Goal: Information Seeking & Learning: Learn about a topic

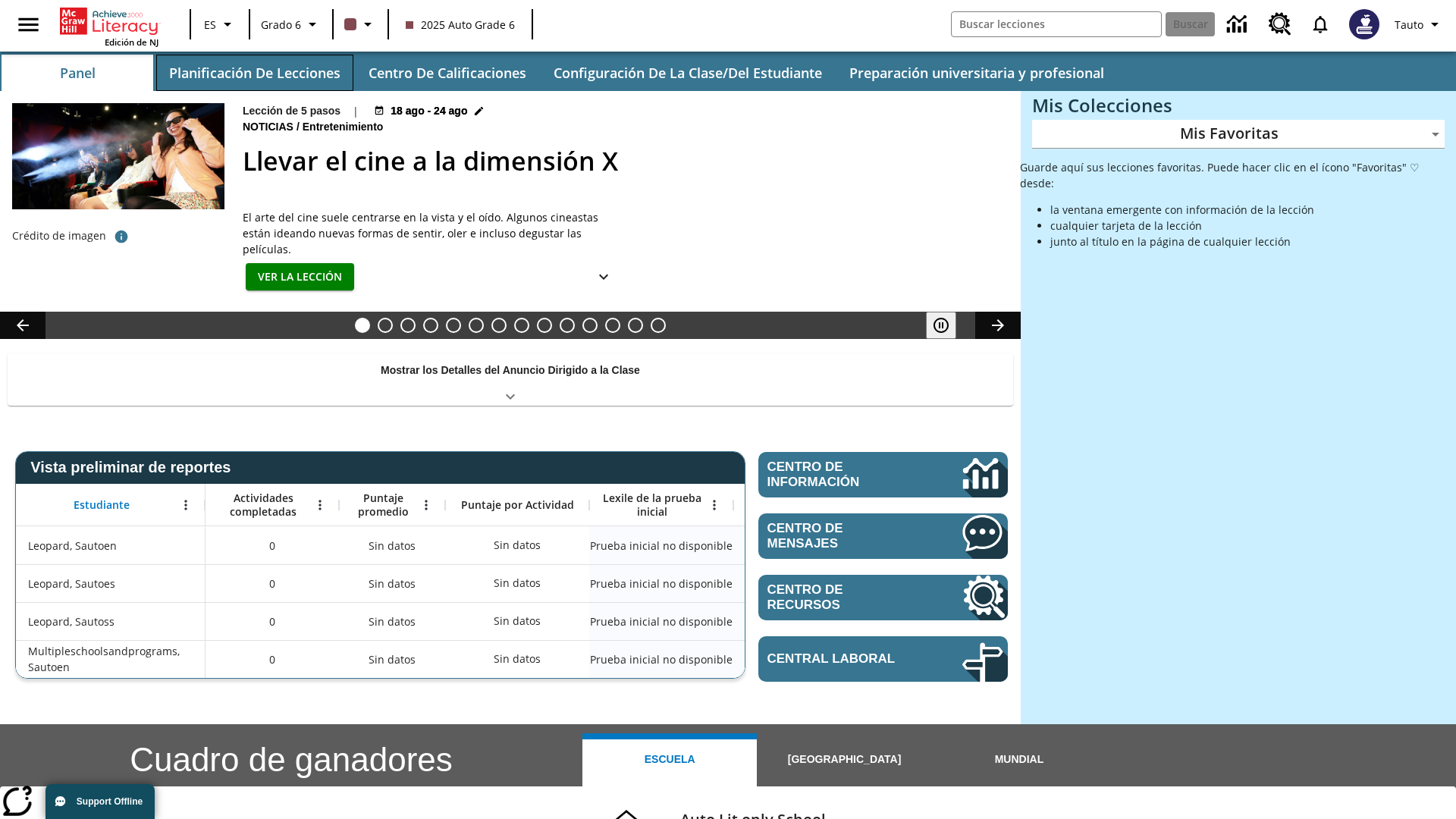
click at [254, 73] on button "Planificación de lecciones" at bounding box center [254, 73] width 197 height 37
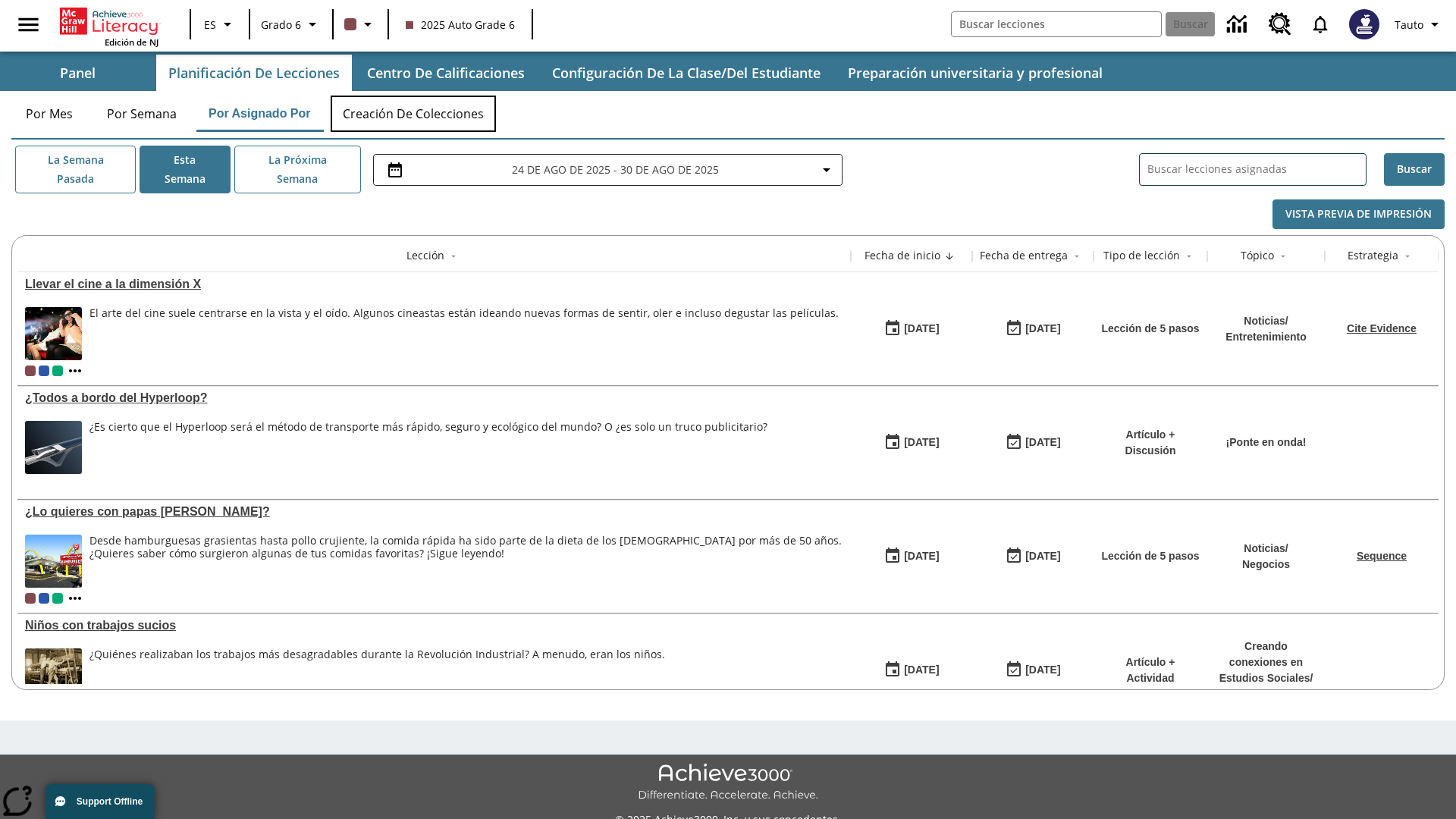
click at [414, 114] on button "Creación de colecciones" at bounding box center [413, 114] width 166 height 37
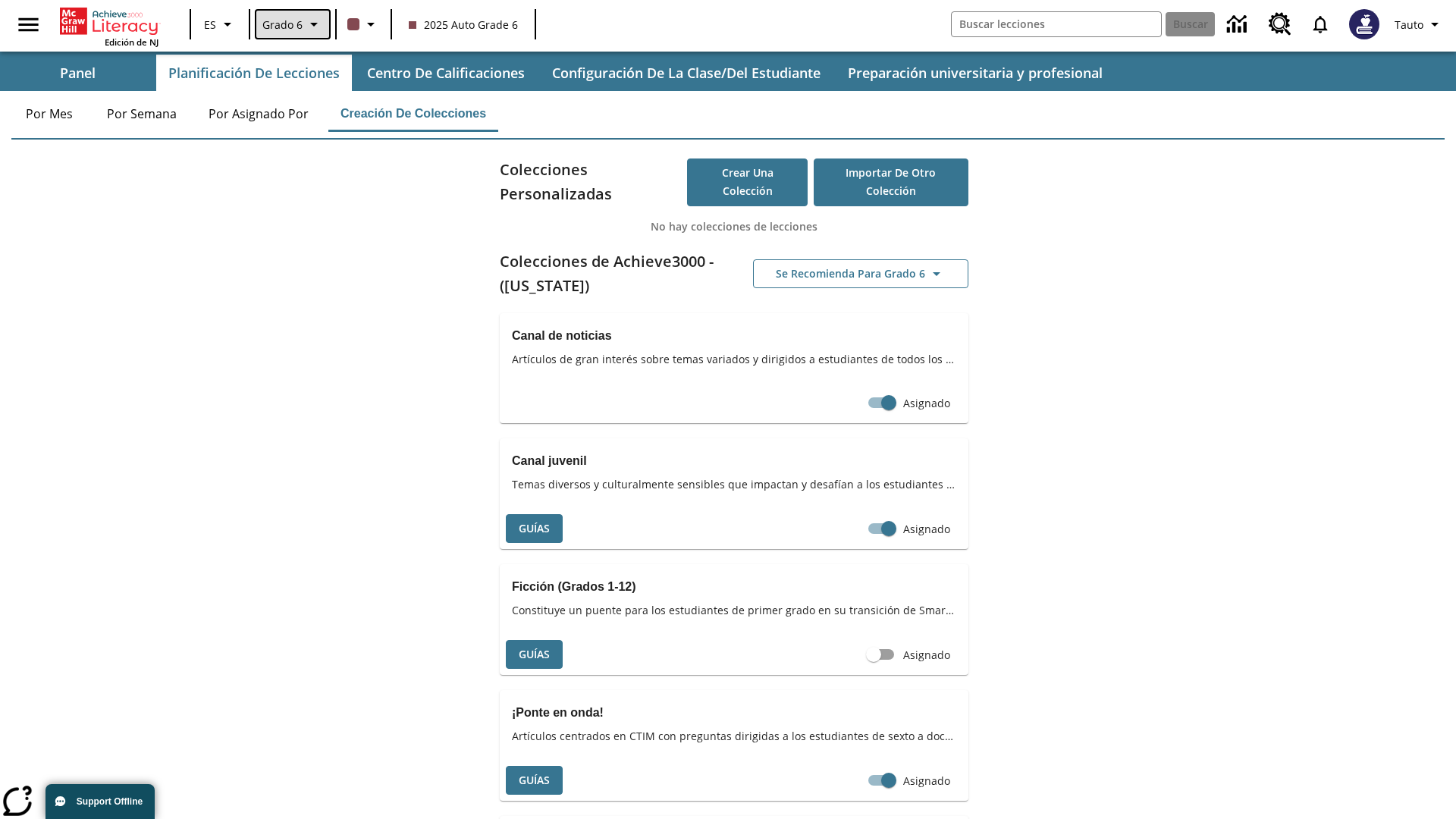
click at [291, 24] on span "Grado 6" at bounding box center [282, 24] width 40 height 16
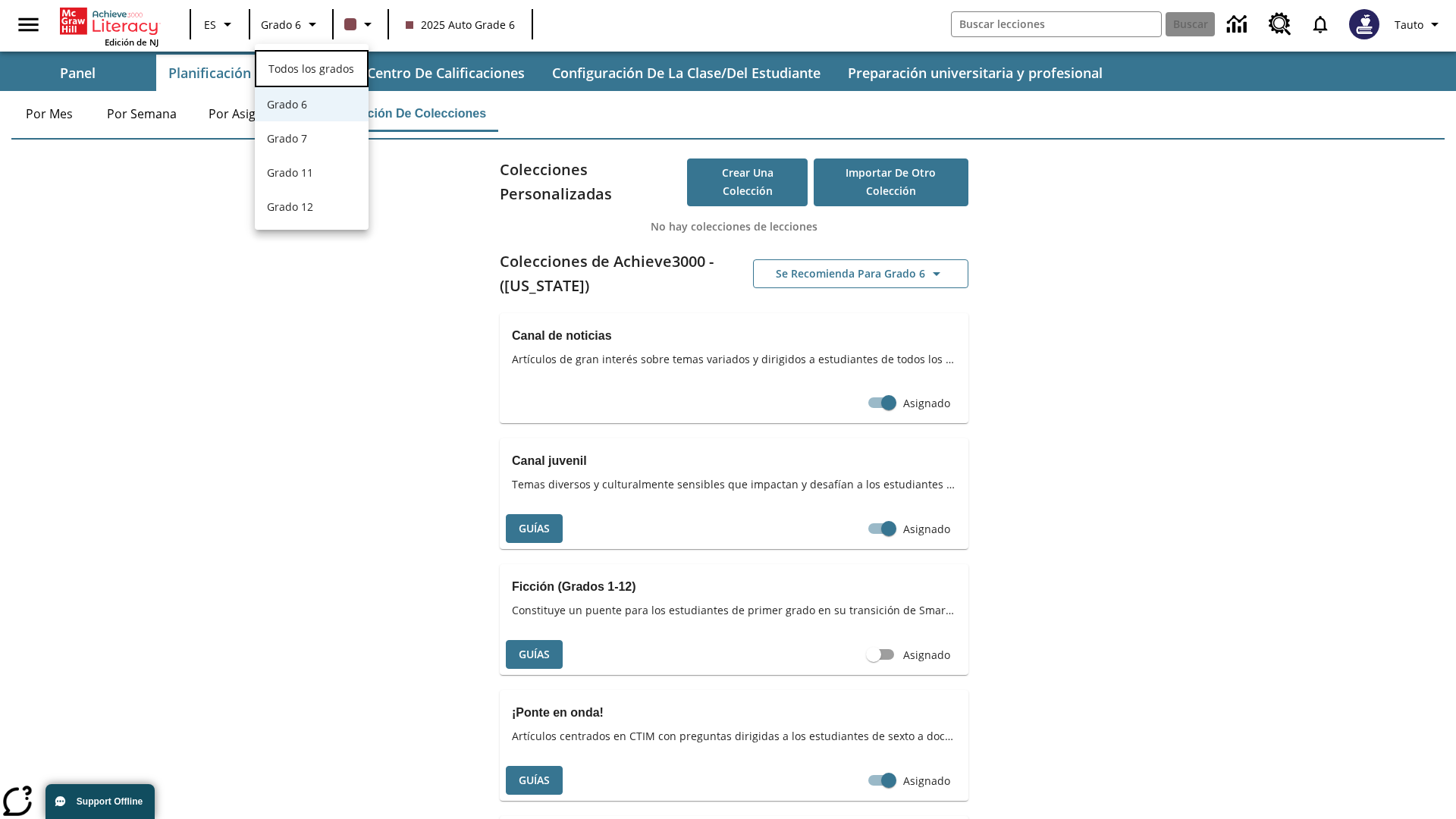
click at [307, 63] on span "Todos los grados" at bounding box center [311, 68] width 85 height 15
